Goal: Information Seeking & Learning: Check status

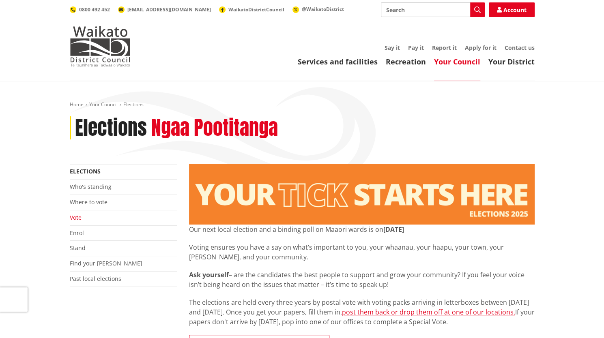
click at [75, 218] on link "Vote" at bounding box center [76, 218] width 12 height 8
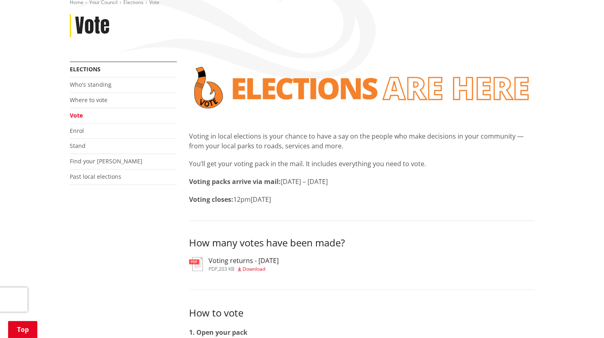
scroll to position [237, 0]
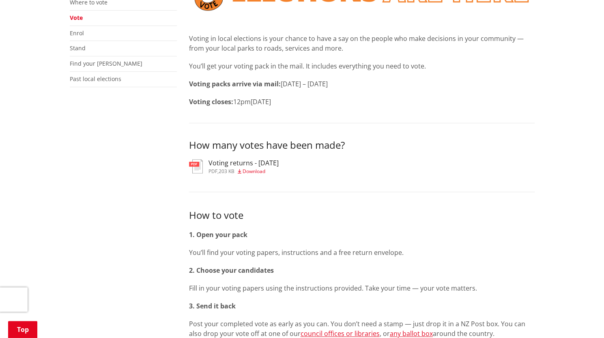
click at [221, 159] on h3 "Voting returns - [DATE]" at bounding box center [244, 163] width 70 height 8
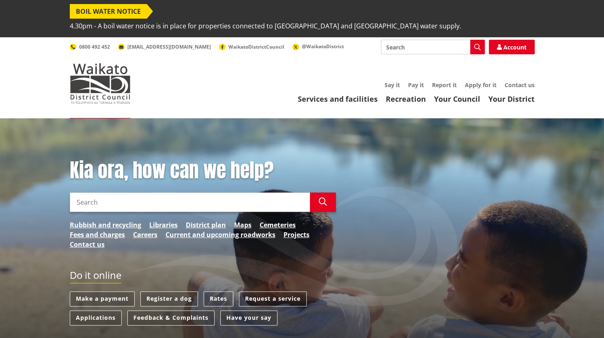
click at [470, 82] on div "Services and facilities Recreation Your Council Your District Say it Pay it Rep…" at bounding box center [341, 93] width 388 height 22
click at [447, 94] on link "Your Council" at bounding box center [457, 99] width 46 height 10
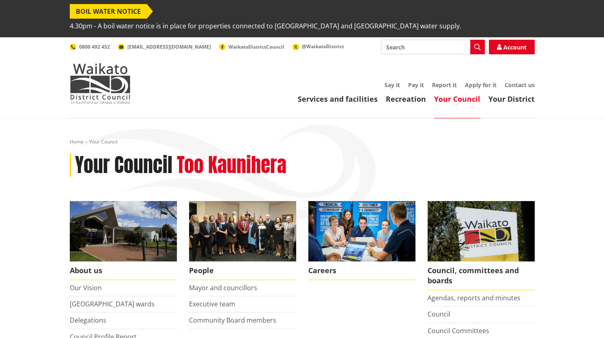
click at [448, 94] on link "Your Council" at bounding box center [457, 99] width 46 height 10
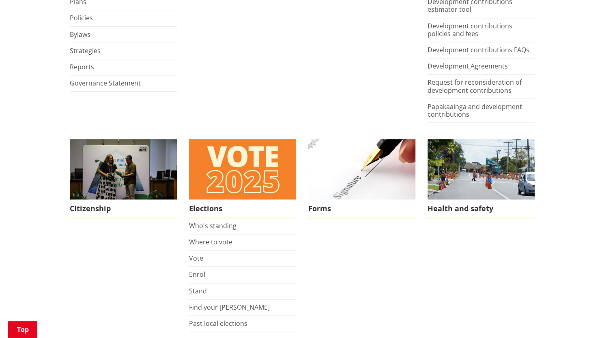
scroll to position [505, 0]
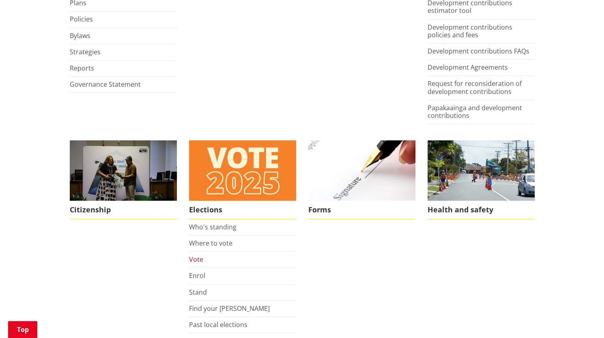
click at [197, 255] on link "Vote" at bounding box center [196, 259] width 14 height 9
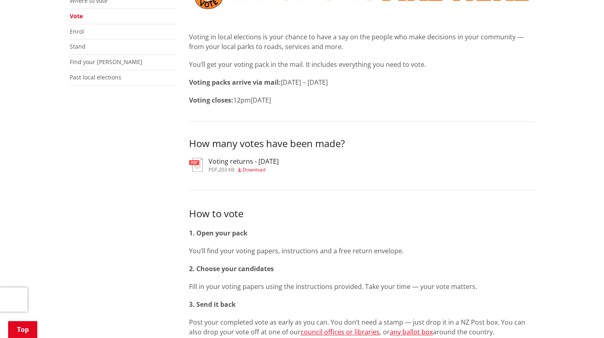
scroll to position [237, 0]
